Goal: Transaction & Acquisition: Purchase product/service

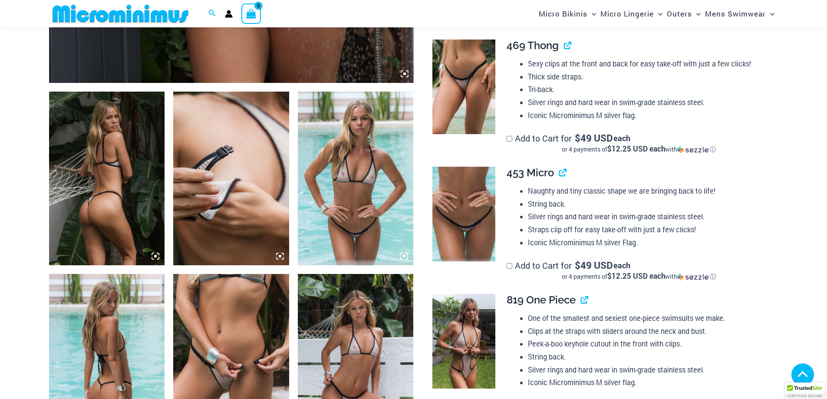
scroll to position [533, 0]
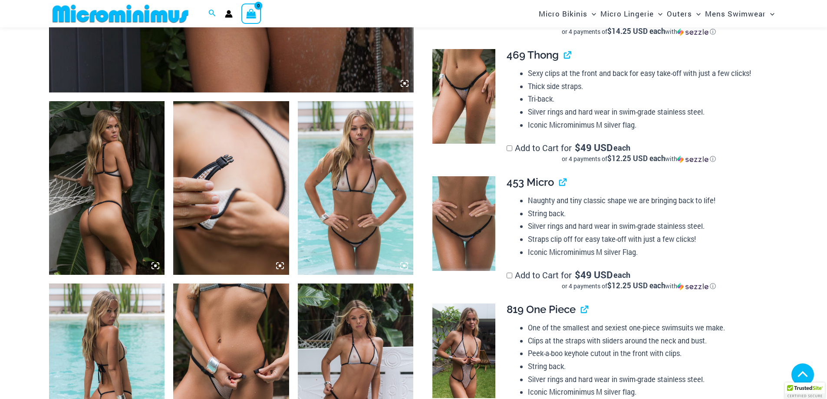
click at [467, 85] on img at bounding box center [463, 96] width 63 height 95
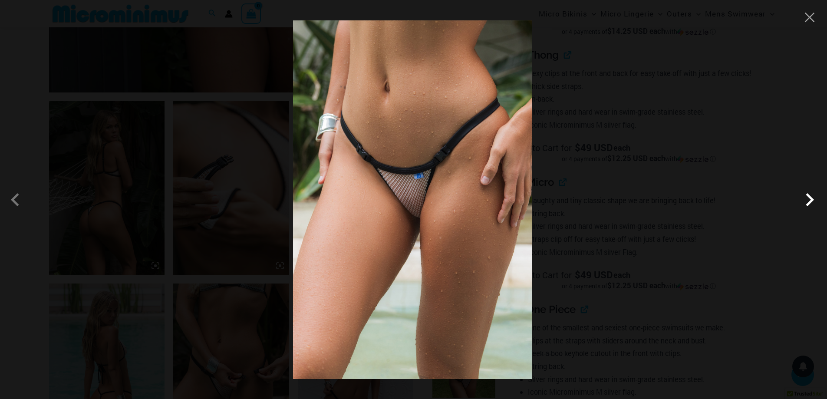
click at [811, 201] on span at bounding box center [809, 200] width 26 height 26
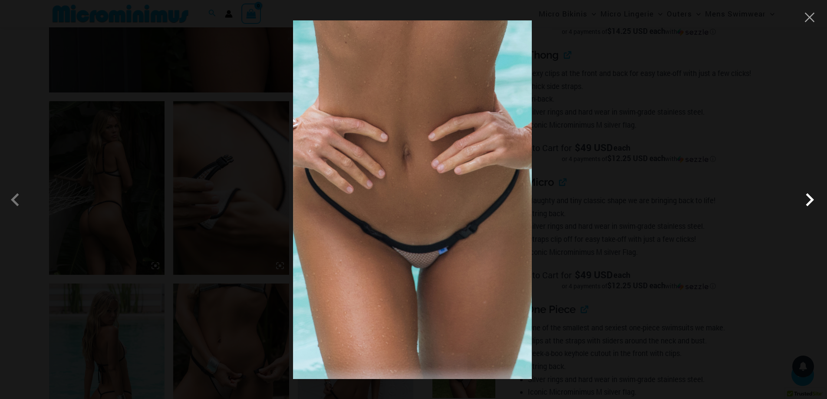
click at [811, 201] on span at bounding box center [809, 200] width 26 height 26
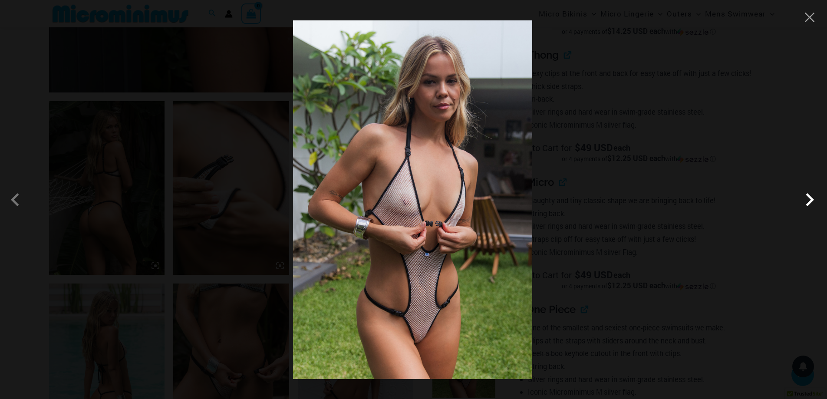
click at [811, 201] on span at bounding box center [809, 200] width 26 height 26
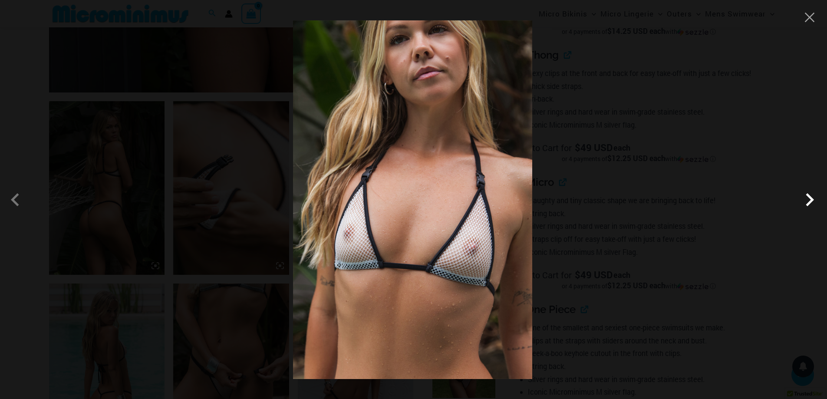
click at [811, 201] on span at bounding box center [809, 200] width 26 height 26
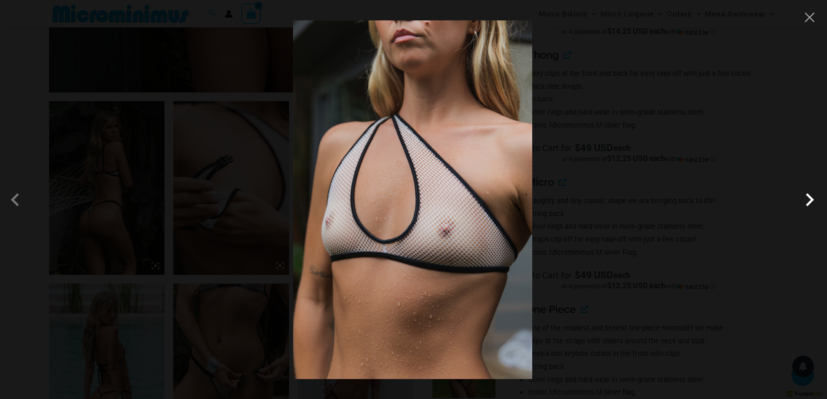
click at [811, 201] on span at bounding box center [809, 200] width 26 height 26
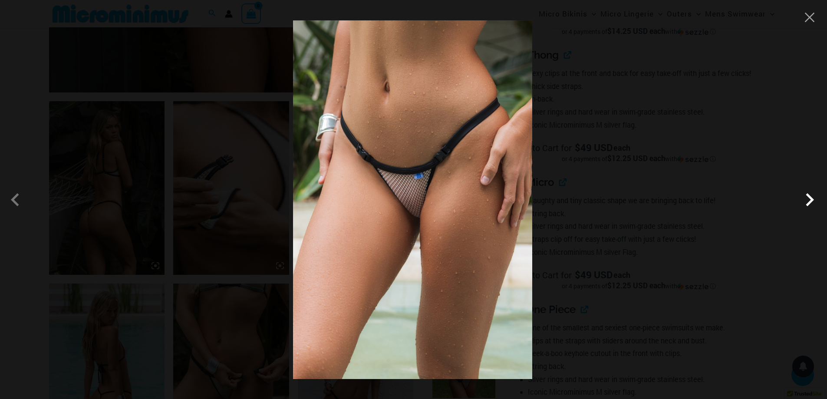
click at [811, 201] on span at bounding box center [809, 200] width 26 height 26
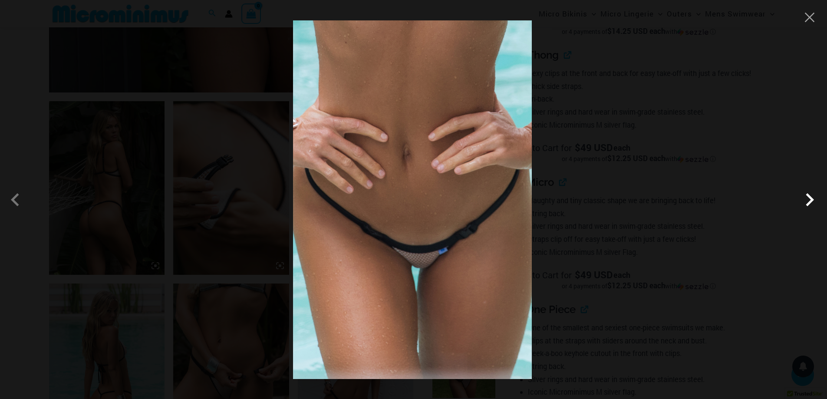
click at [811, 201] on span at bounding box center [809, 200] width 26 height 26
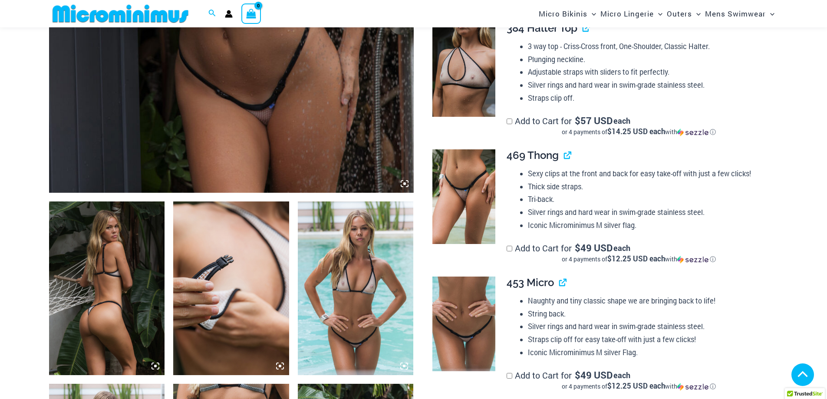
scroll to position [433, 0]
click at [473, 183] on img at bounding box center [463, 196] width 63 height 95
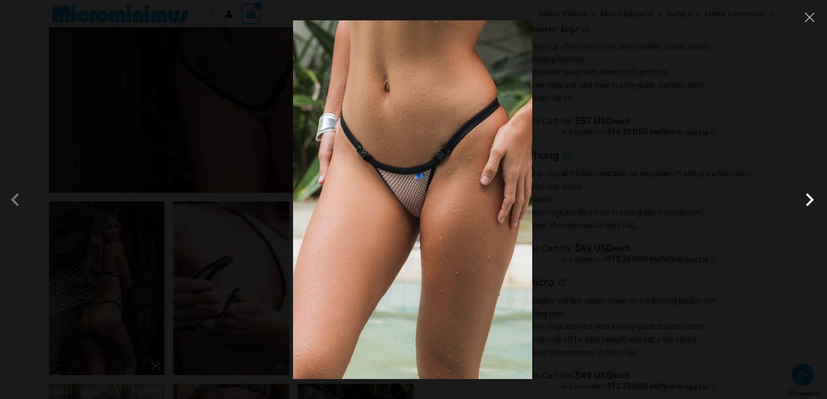
click at [819, 197] on span at bounding box center [809, 200] width 26 height 26
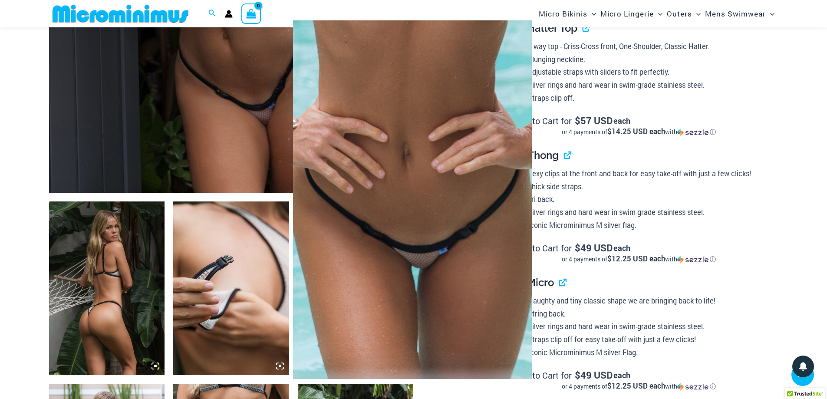
click at [819, 197] on span at bounding box center [809, 200] width 26 height 26
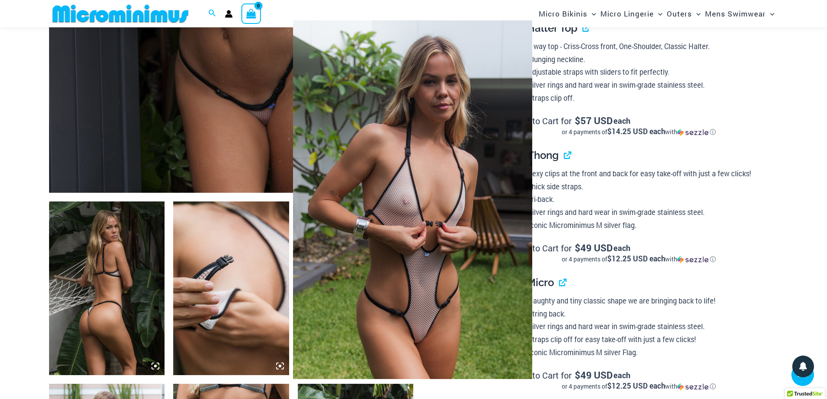
click at [107, 282] on div at bounding box center [413, 199] width 827 height 399
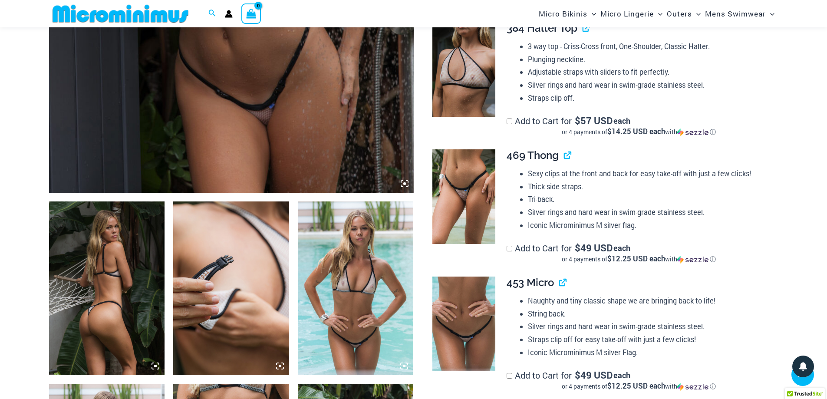
click at [155, 363] on icon at bounding box center [155, 366] width 8 height 8
